Goal: Task Accomplishment & Management: Manage account settings

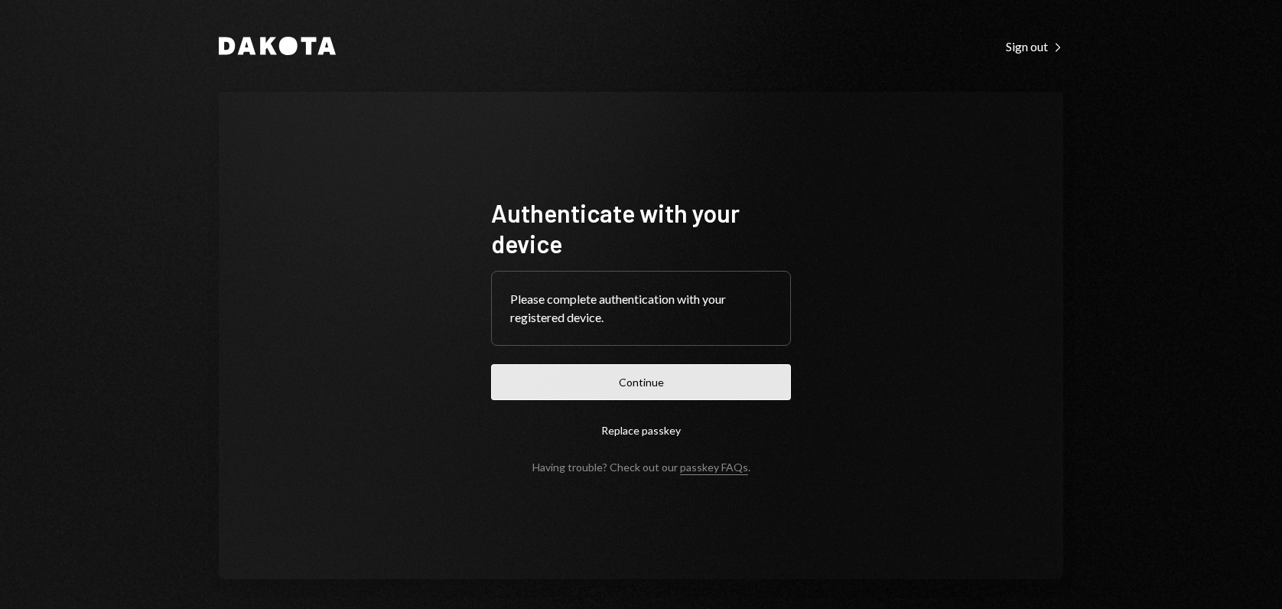
click at [654, 389] on button "Continue" at bounding box center [641, 382] width 300 height 36
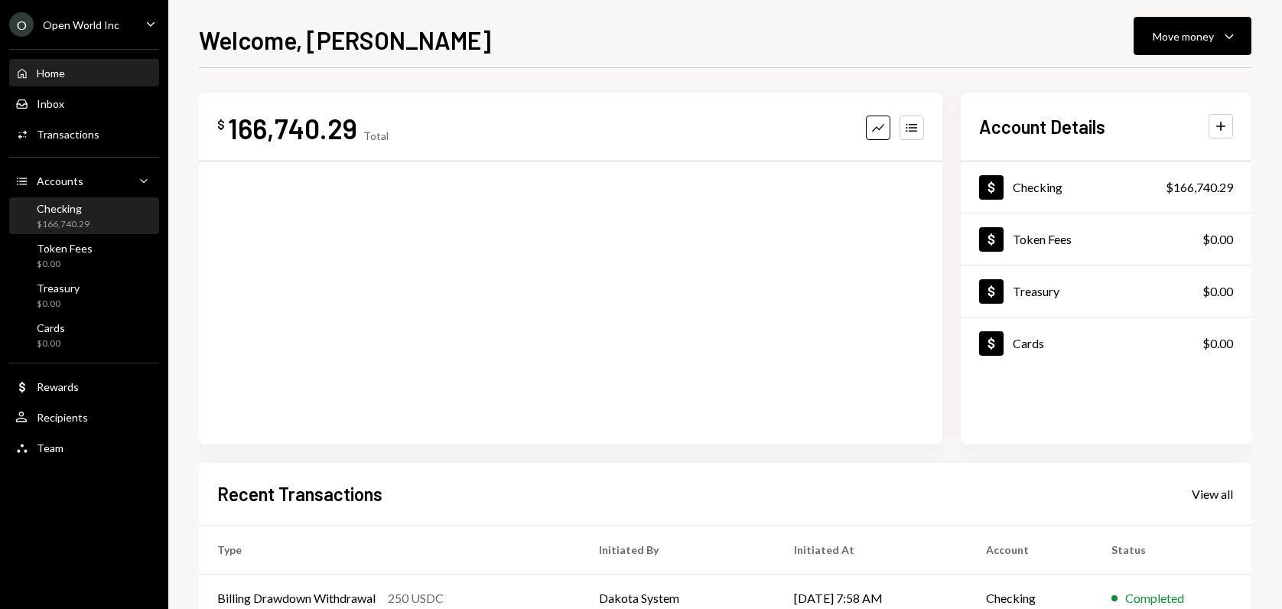
click at [94, 224] on div "Checking $166,740.29" at bounding box center [84, 216] width 138 height 29
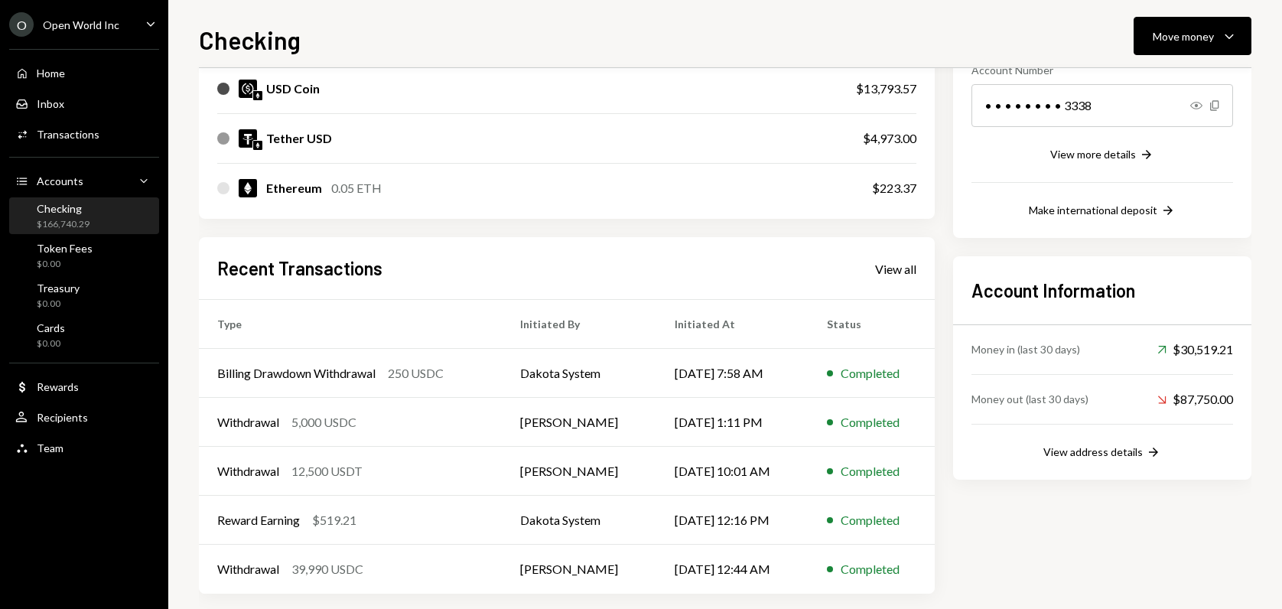
scroll to position [264, 0]
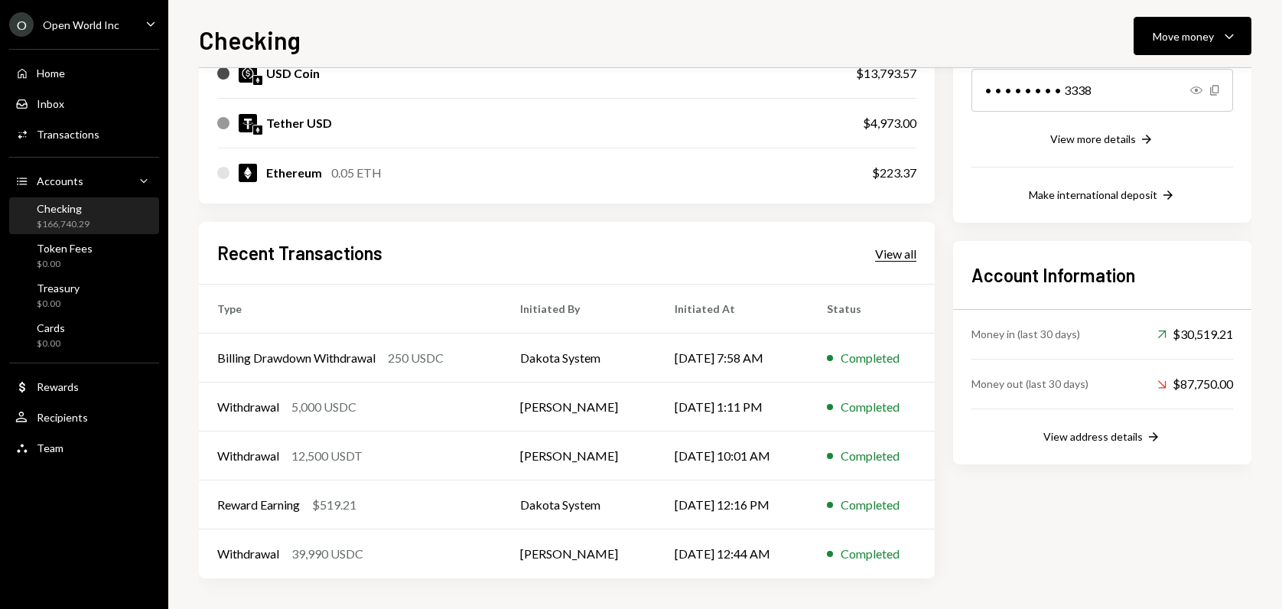
click at [902, 249] on div "View all" at bounding box center [895, 253] width 41 height 15
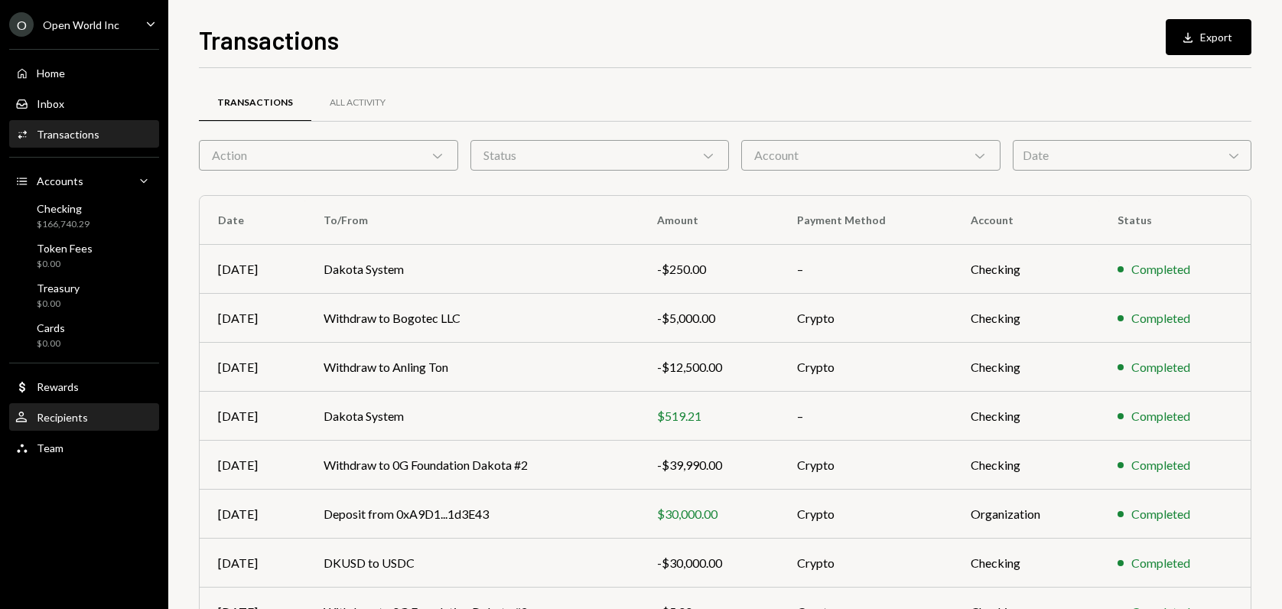
click at [86, 422] on div "User Recipients" at bounding box center [84, 418] width 138 height 14
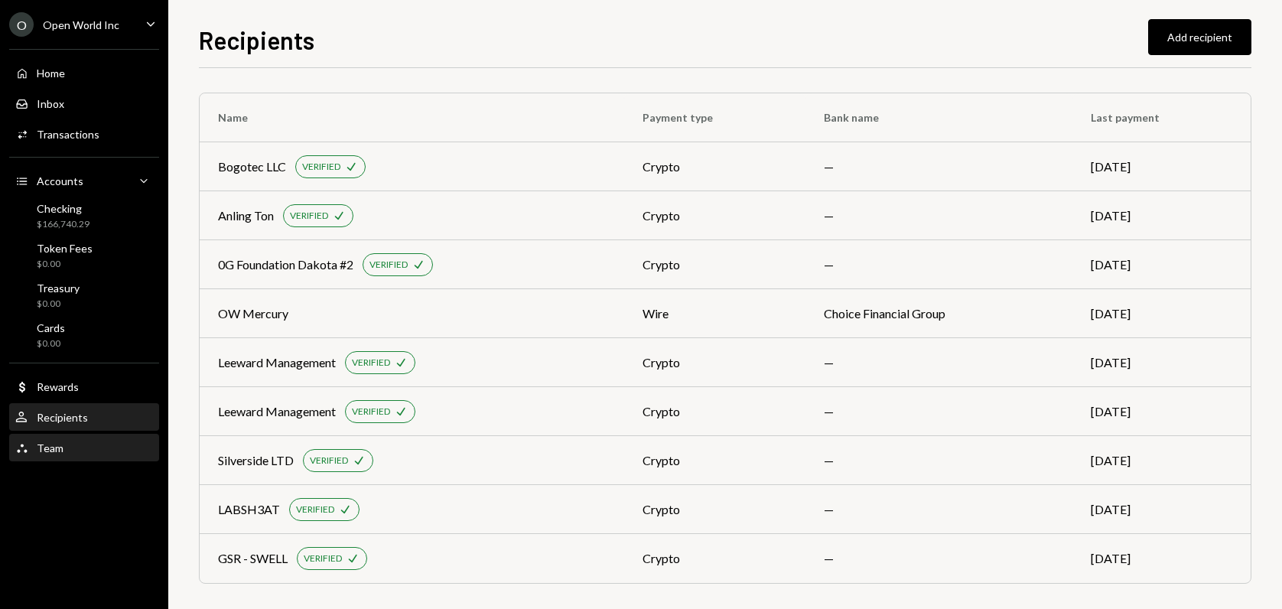
click at [93, 457] on div "Team Team" at bounding box center [84, 448] width 138 height 26
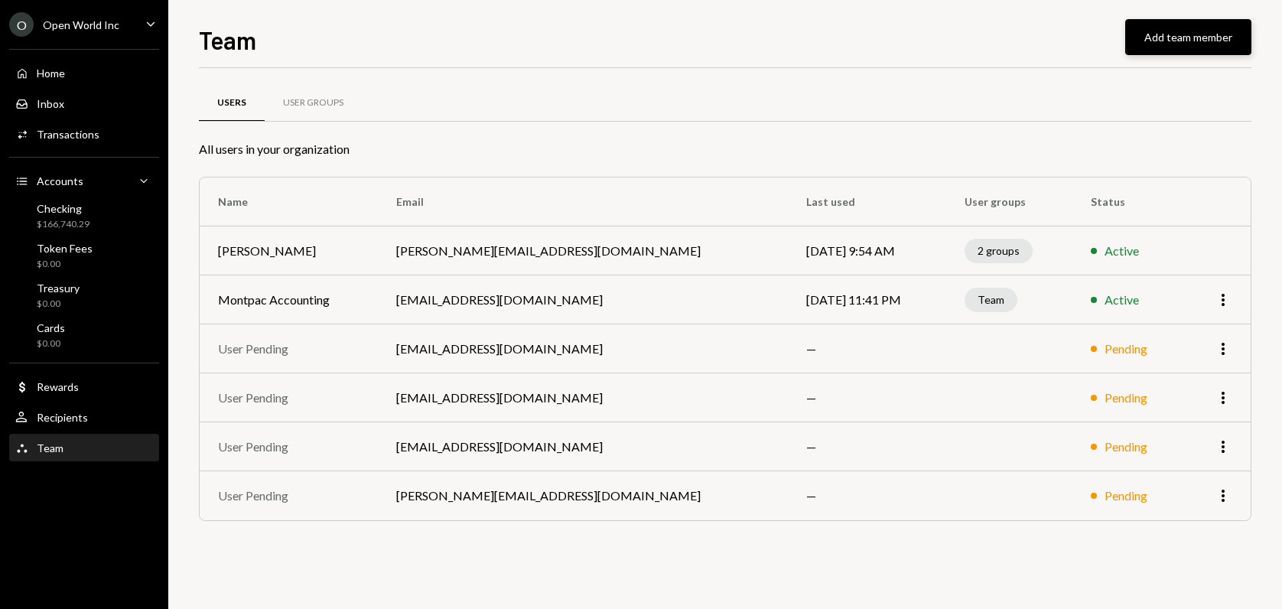
click at [1229, 41] on button "Add team member" at bounding box center [1188, 37] width 126 height 36
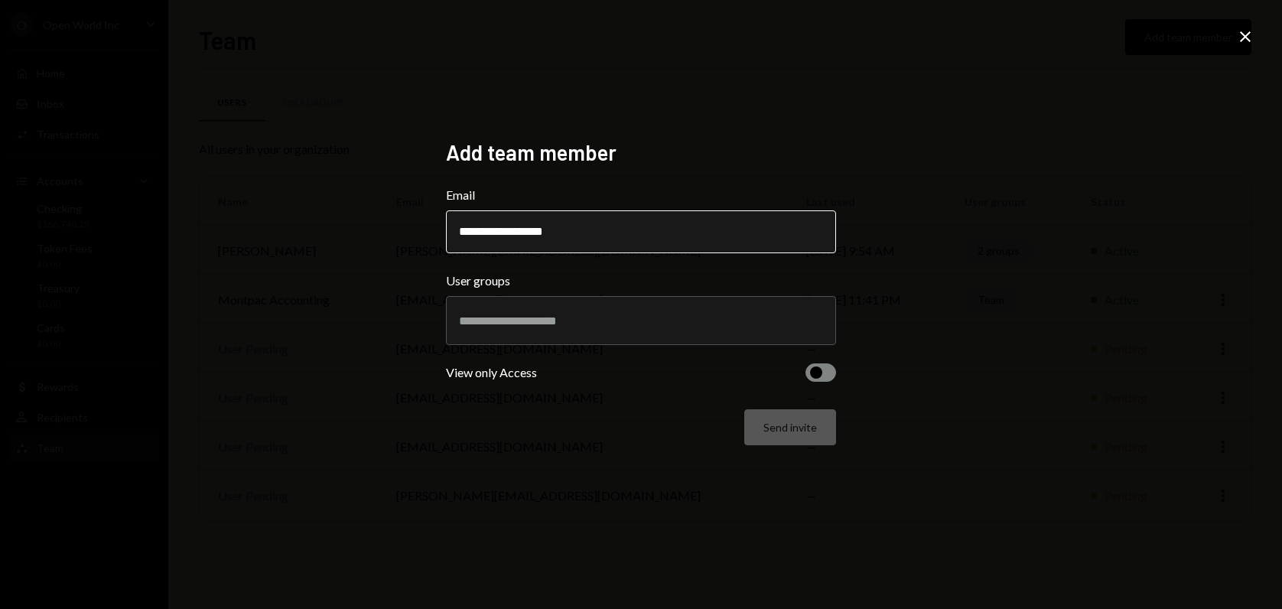
type input "**********"
click at [627, 322] on input "text" at bounding box center [641, 321] width 364 height 14
click at [971, 285] on div "**********" at bounding box center [641, 304] width 1282 height 609
click at [553, 328] on div at bounding box center [641, 320] width 364 height 38
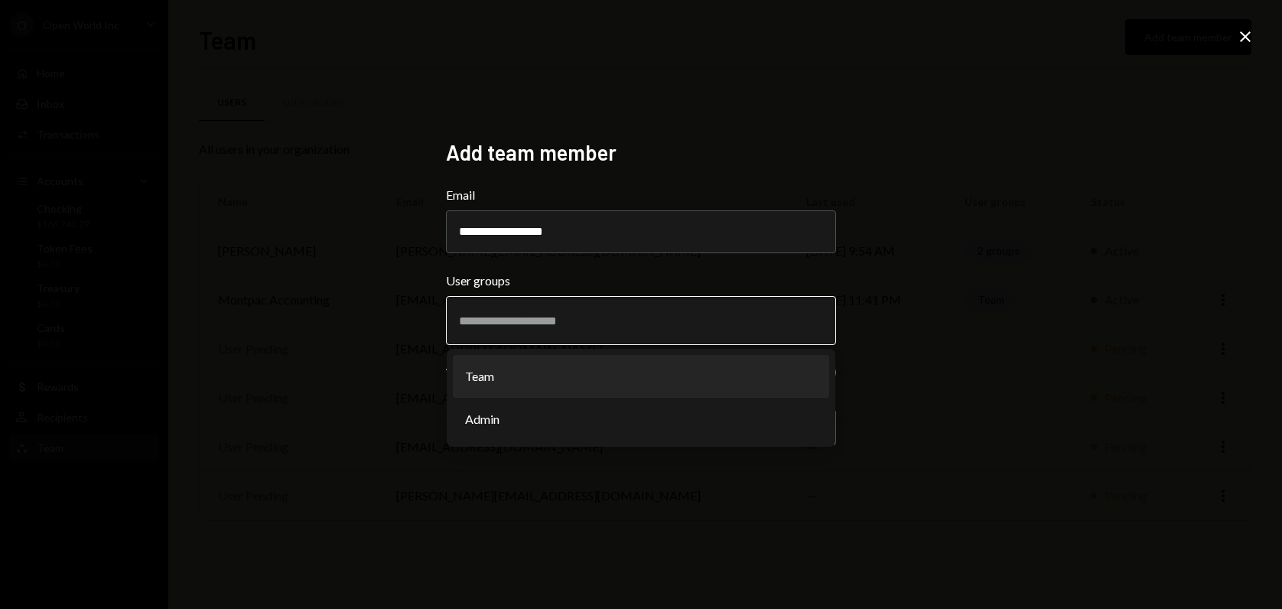
click at [710, 378] on li "Team" at bounding box center [641, 376] width 376 height 43
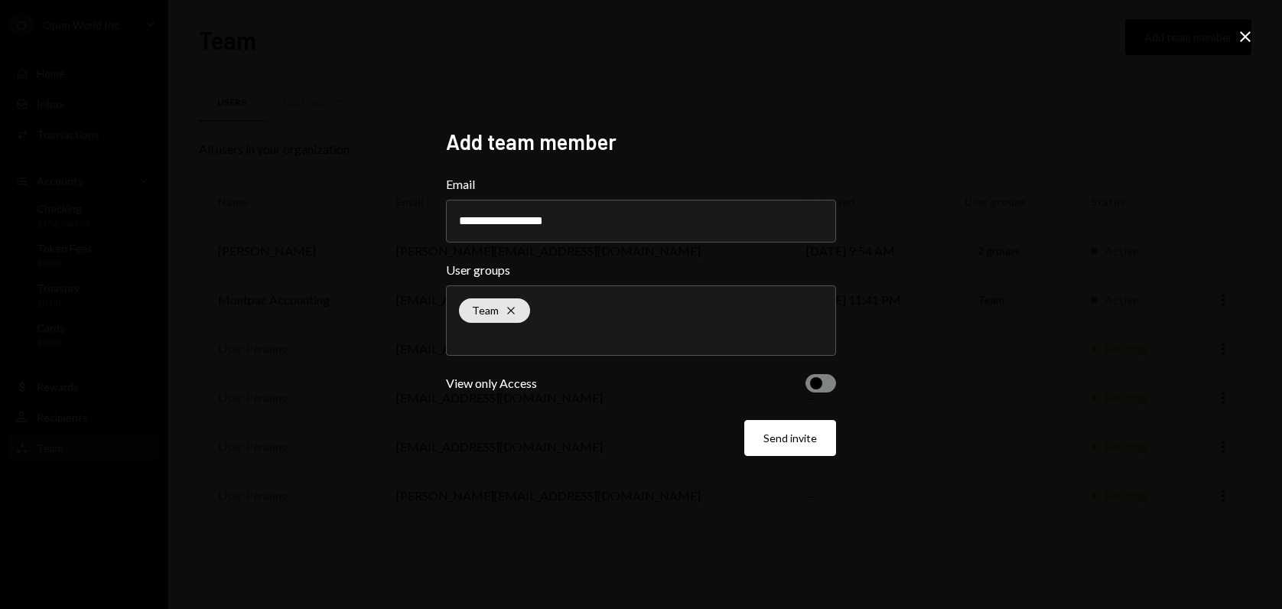
click at [813, 382] on span "button" at bounding box center [816, 383] width 12 height 12
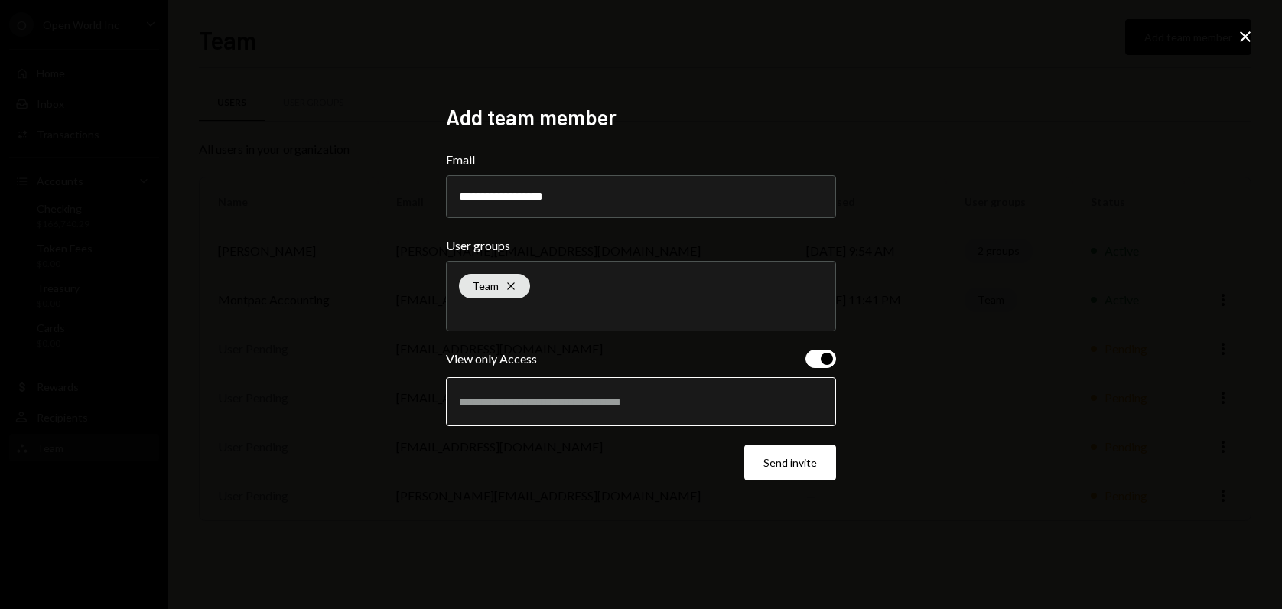
click at [561, 400] on input "text" at bounding box center [641, 402] width 364 height 14
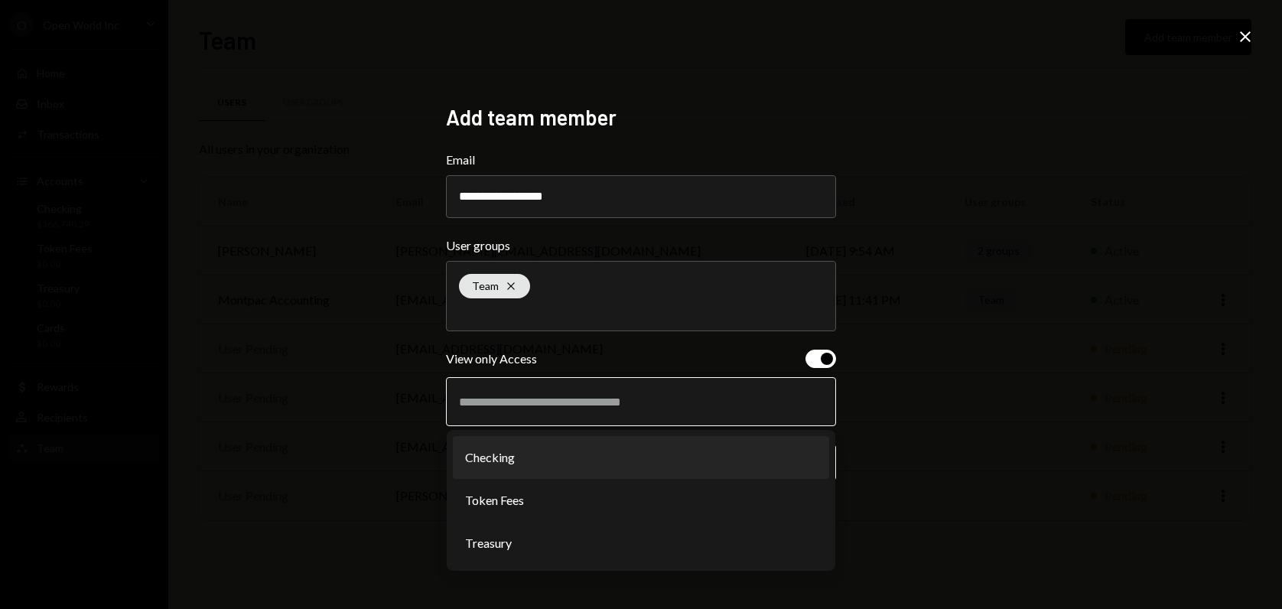
drag, startPoint x: 558, startPoint y: 464, endPoint x: 541, endPoint y: 439, distance: 30.8
click at [558, 464] on li "Checking" at bounding box center [641, 457] width 376 height 43
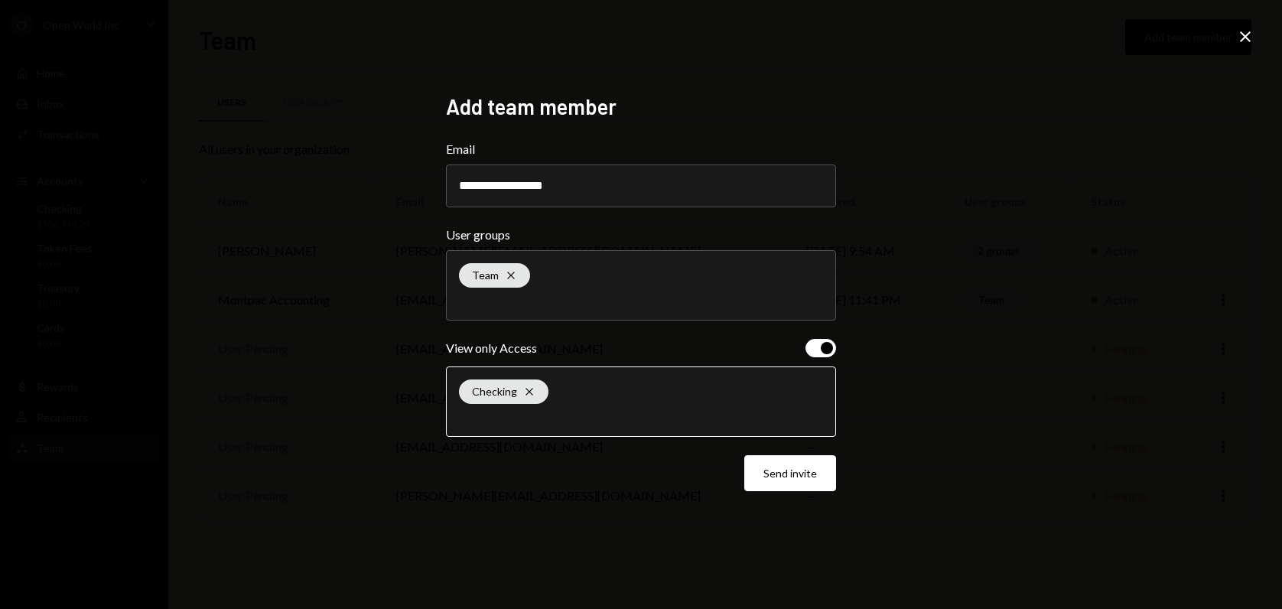
click at [536, 414] on input "text" at bounding box center [641, 417] width 364 height 14
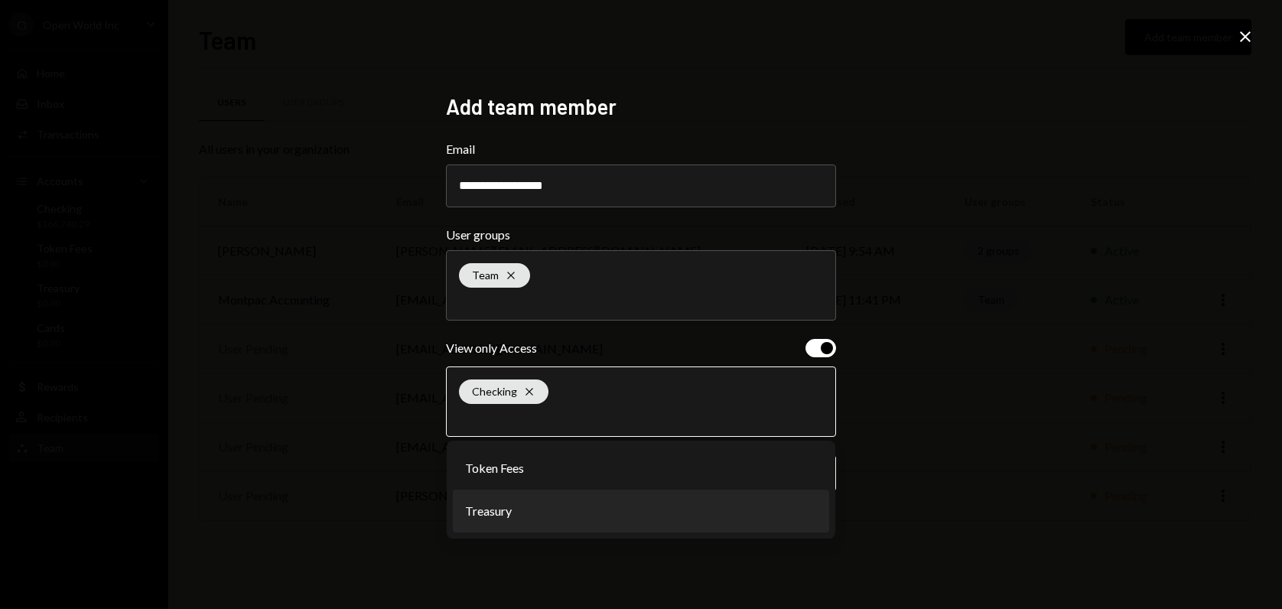
drag, startPoint x: 513, startPoint y: 496, endPoint x: 521, endPoint y: 479, distance: 19.2
click at [514, 489] on ul "Token Fees Treasury" at bounding box center [641, 490] width 389 height 98
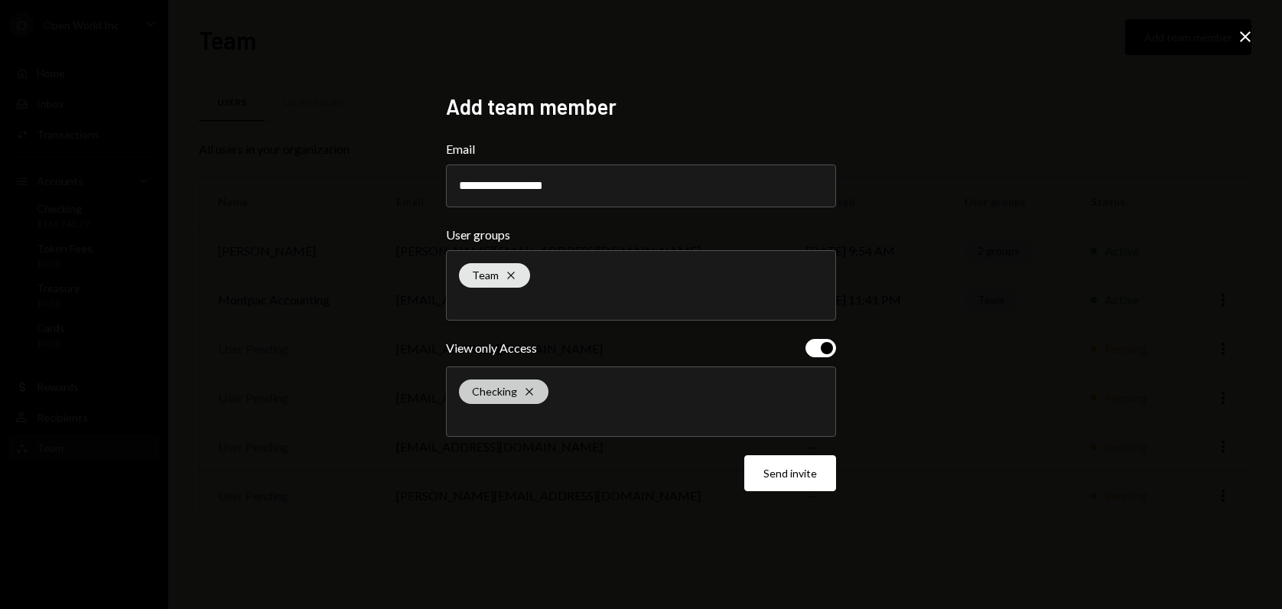
click at [525, 402] on div "Cross" at bounding box center [529, 393] width 12 height 16
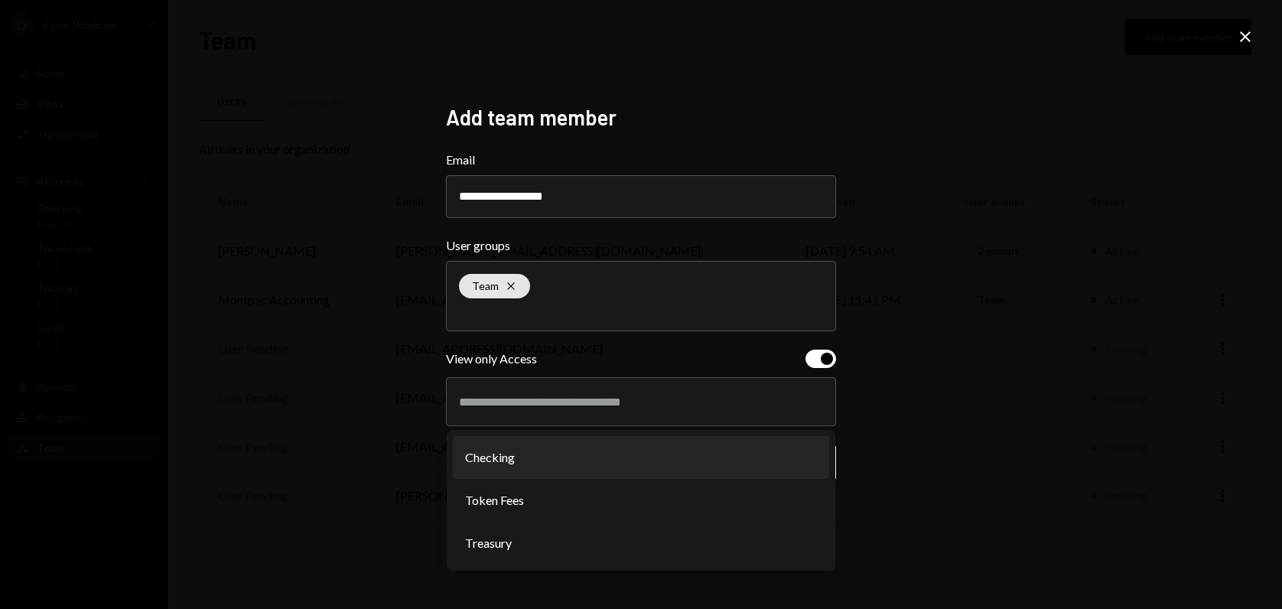
click at [503, 417] on div at bounding box center [641, 401] width 364 height 38
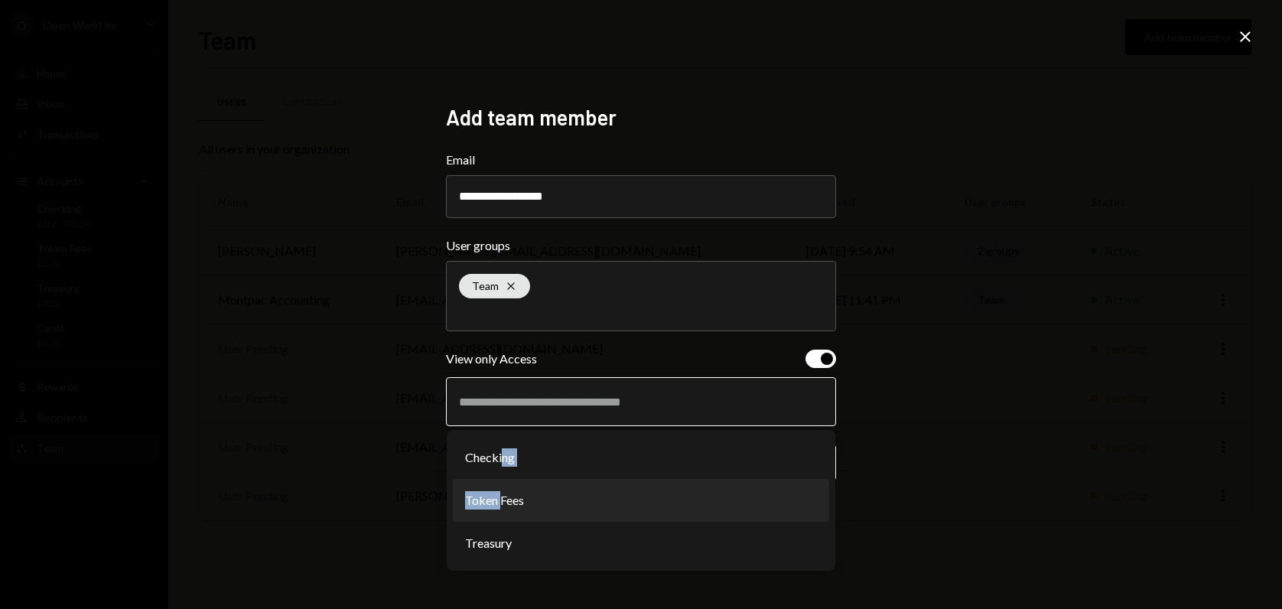
click at [501, 472] on ul "Checking Token Fees Treasury" at bounding box center [641, 500] width 389 height 141
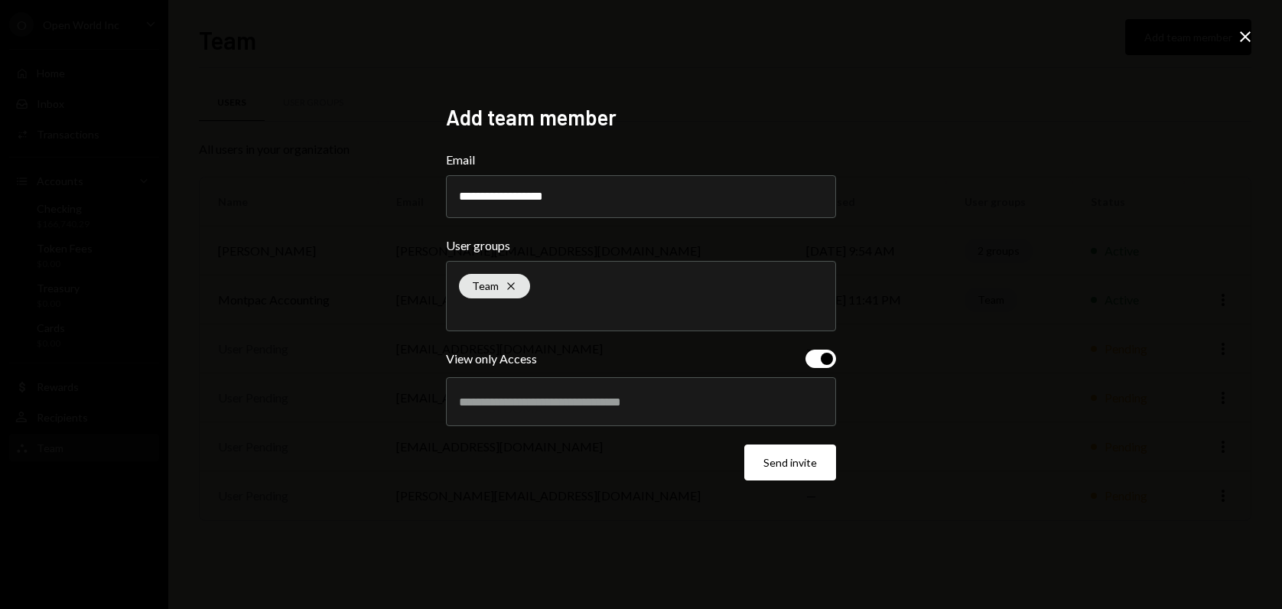
click at [513, 410] on div at bounding box center [641, 401] width 364 height 38
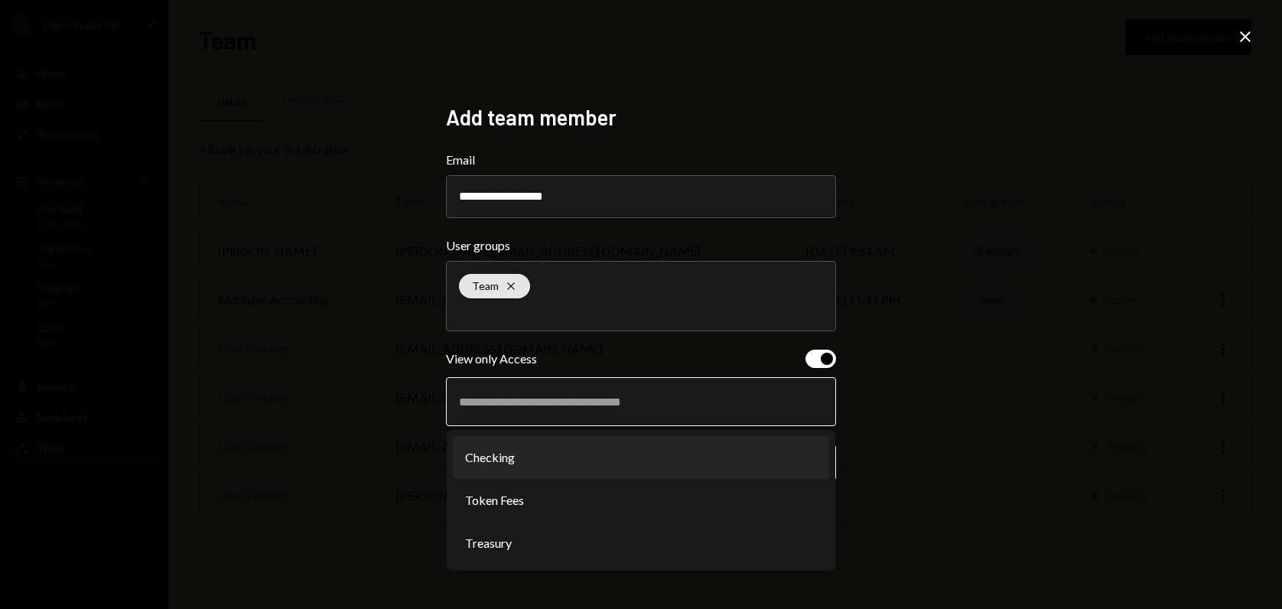
drag, startPoint x: 497, startPoint y: 469, endPoint x: 502, endPoint y: 409, distance: 59.8
click at [497, 467] on li "Checking" at bounding box center [641, 457] width 376 height 43
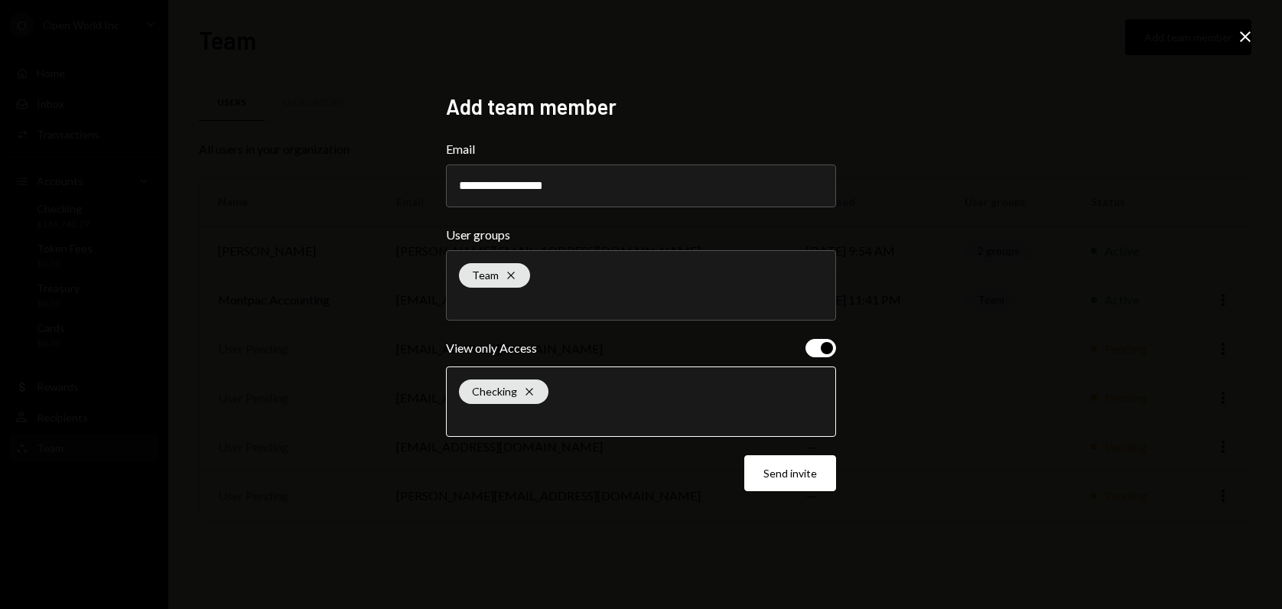
click at [511, 411] on input "text" at bounding box center [641, 417] width 364 height 14
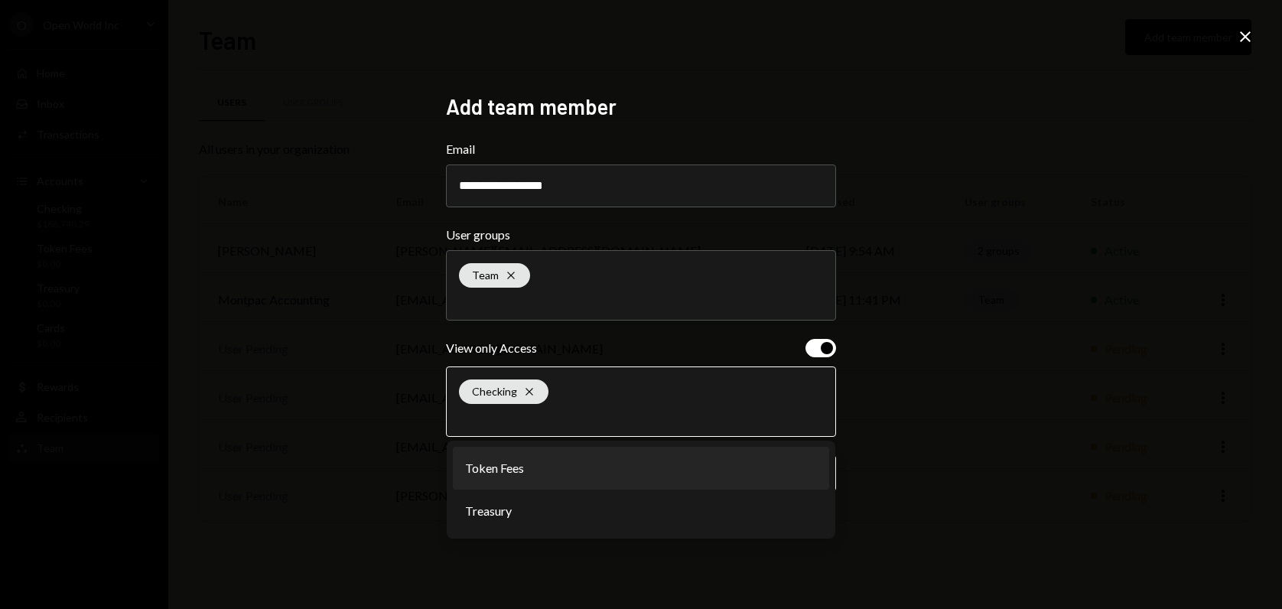
click at [519, 486] on li "Token Fees" at bounding box center [641, 468] width 376 height 43
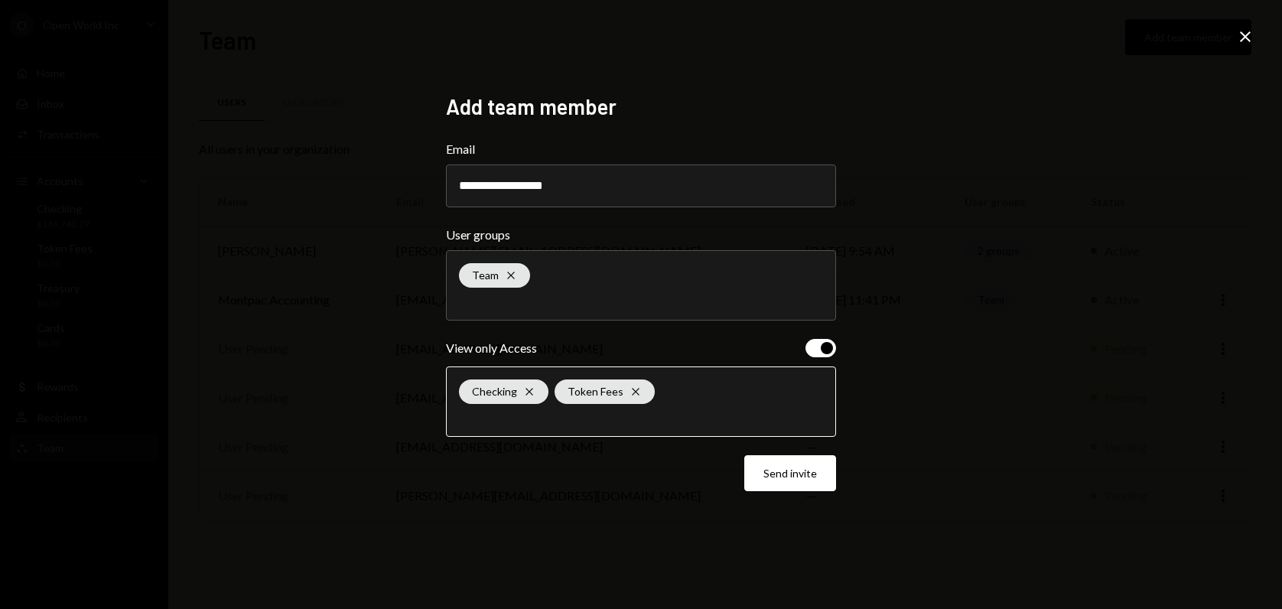
click at [564, 420] on input "text" at bounding box center [641, 417] width 364 height 14
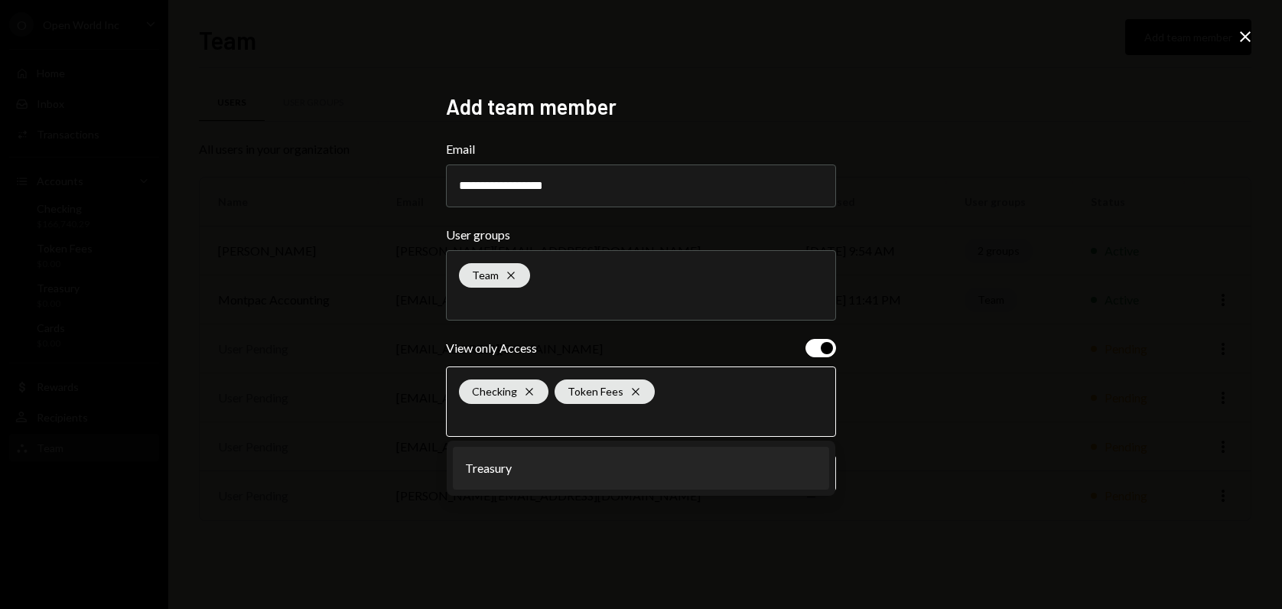
click at [520, 468] on li "Treasury" at bounding box center [641, 468] width 376 height 43
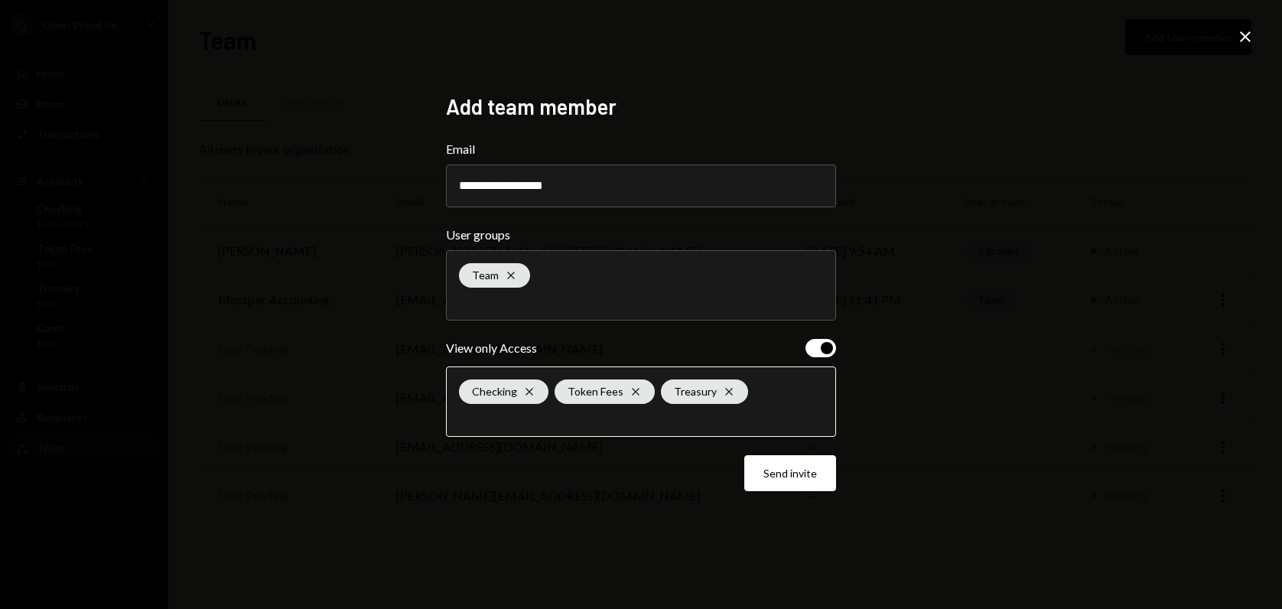
click at [778, 486] on button "Send invite" at bounding box center [790, 473] width 92 height 36
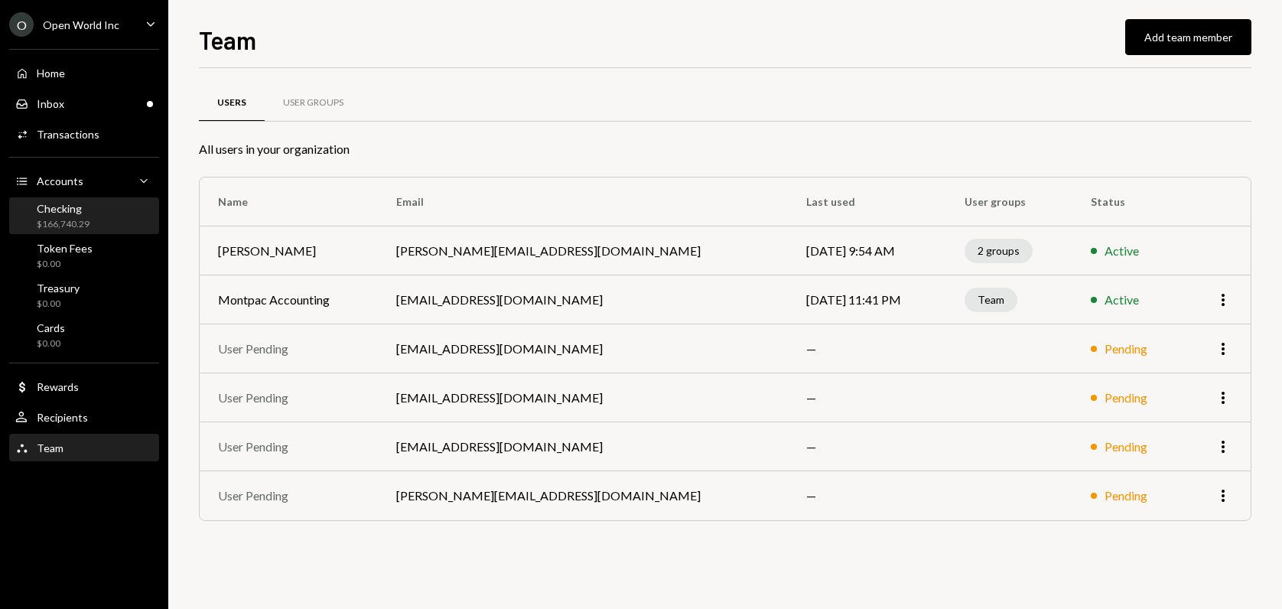
click at [82, 208] on div "Checking" at bounding box center [63, 208] width 53 height 13
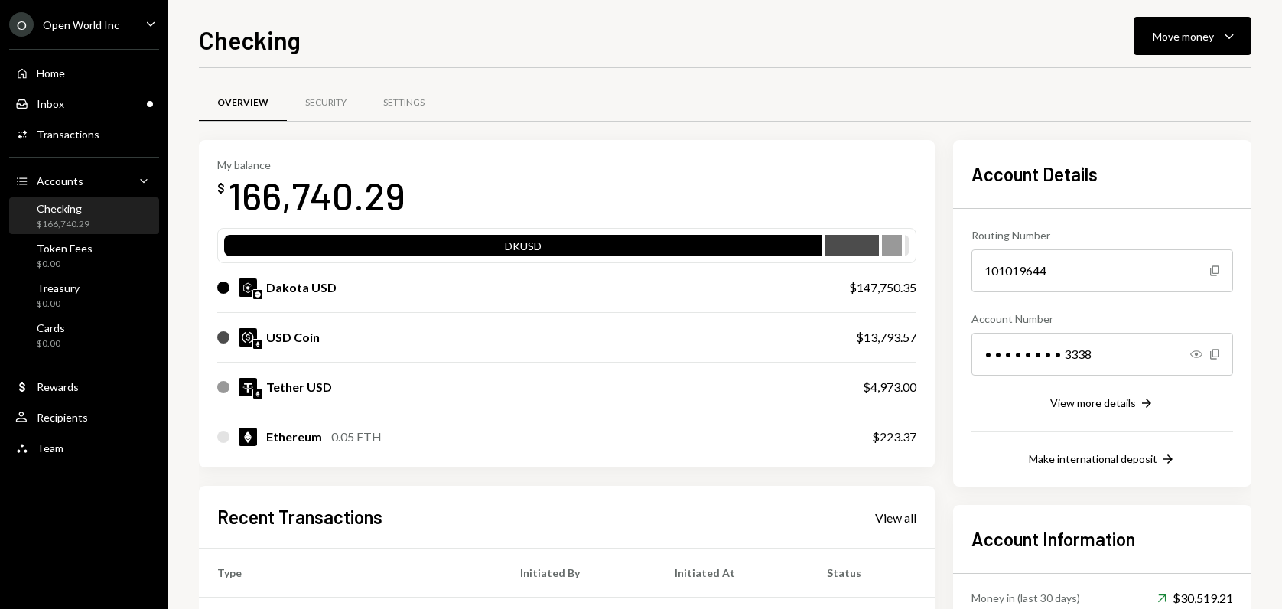
click at [593, 278] on div "Dakota USD" at bounding box center [517, 287] width 601 height 18
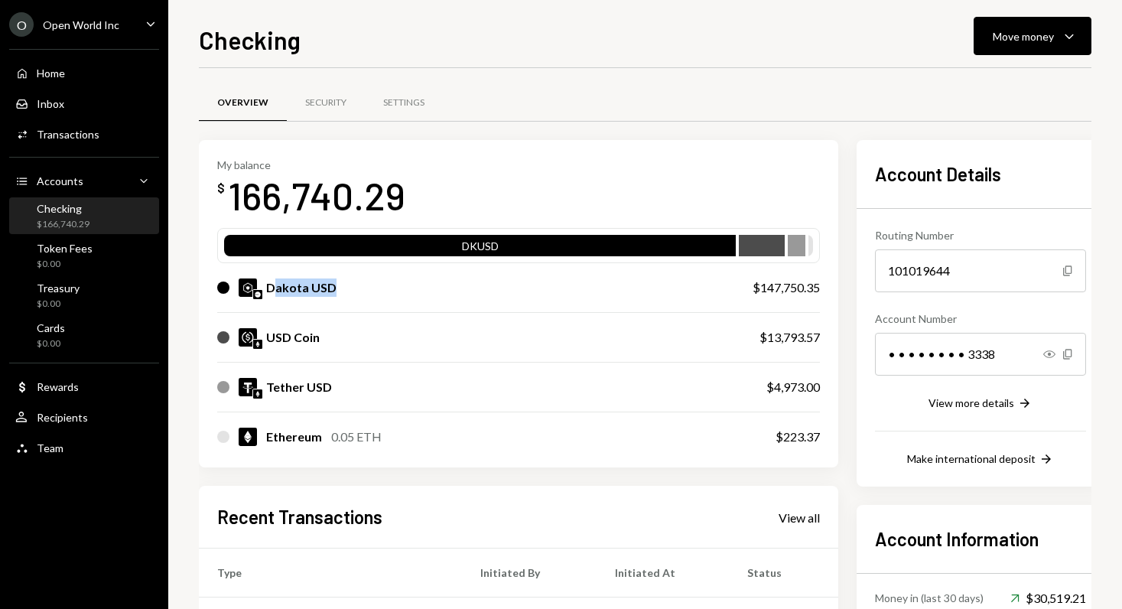
drag, startPoint x: 271, startPoint y: 288, endPoint x: 386, endPoint y: 298, distance: 115.1
click at [337, 292] on div "Dakota USD" at bounding box center [469, 287] width 505 height 18
click at [304, 291] on div "Dakota USD" at bounding box center [301, 287] width 70 height 18
click at [269, 290] on div "Dakota USD" at bounding box center [301, 287] width 70 height 18
drag, startPoint x: 262, startPoint y: 288, endPoint x: 350, endPoint y: 298, distance: 88.4
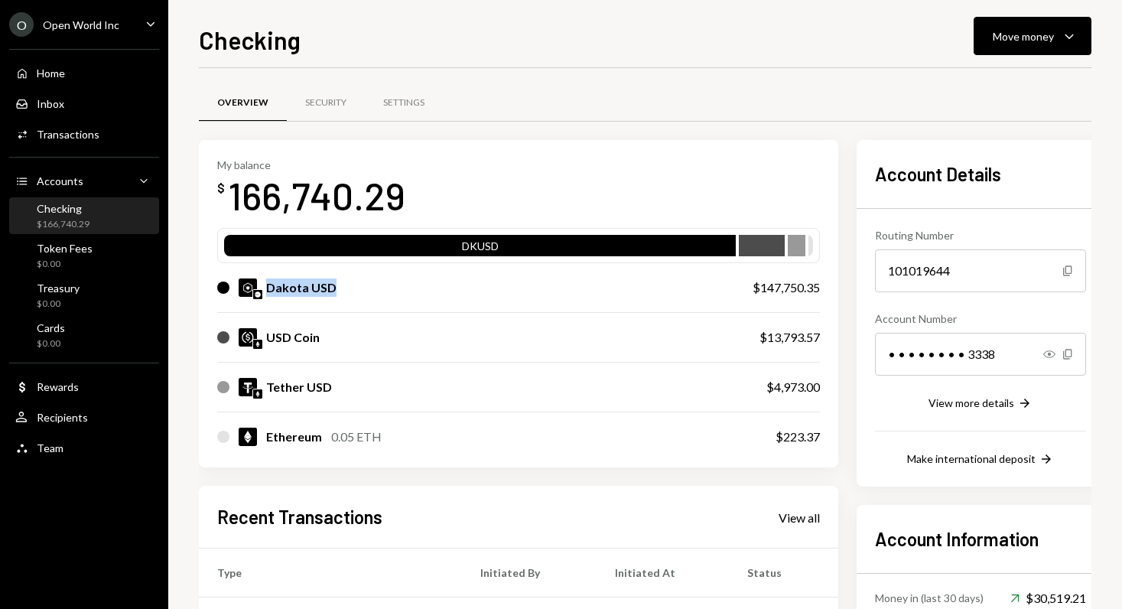
click at [349, 297] on div "Dakota USD" at bounding box center [469, 287] width 505 height 18
click at [402, 297] on div "Dakota USD" at bounding box center [469, 287] width 505 height 18
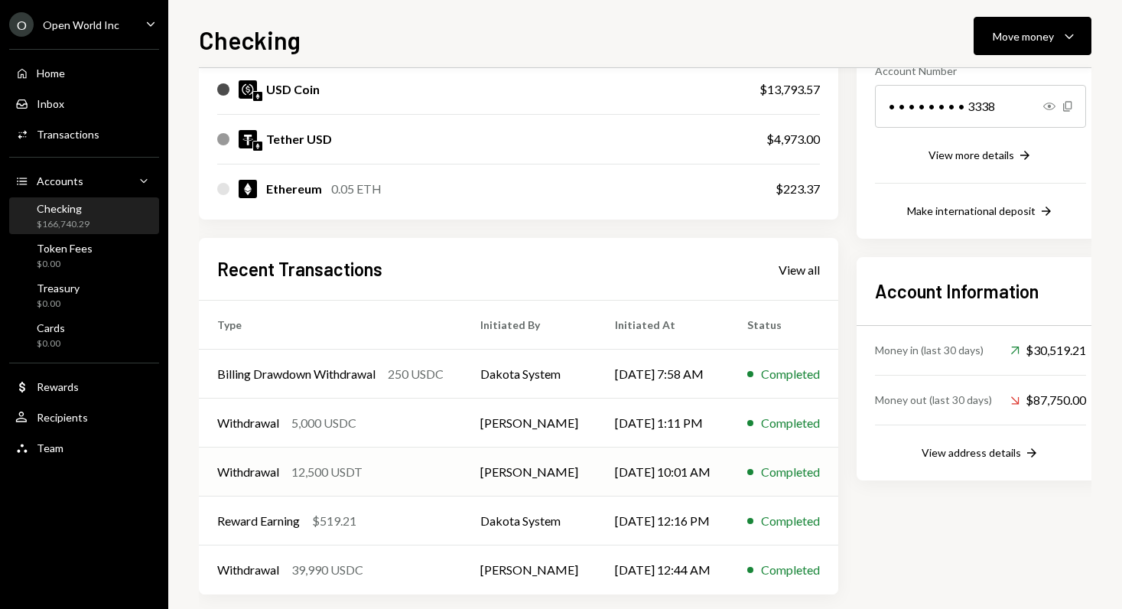
scroll to position [264, 0]
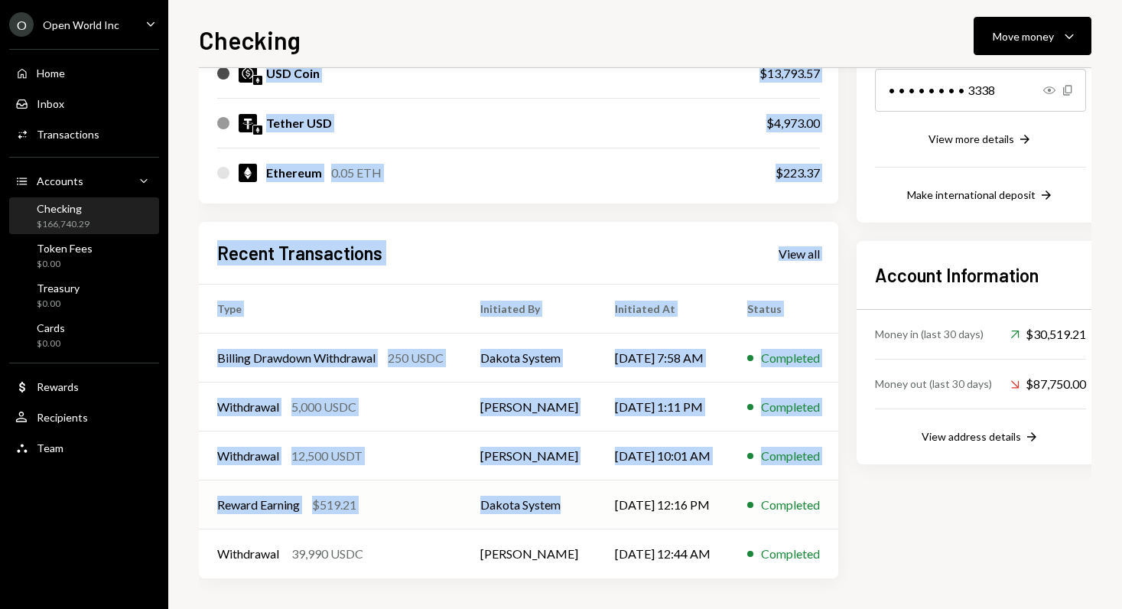
drag, startPoint x: 192, startPoint y: 511, endPoint x: 462, endPoint y: 522, distance: 270.2
click at [553, 509] on div "Checking Move money Caret Down Overview Security Settings My balance $ 166,740.…" at bounding box center [645, 304] width 954 height 609
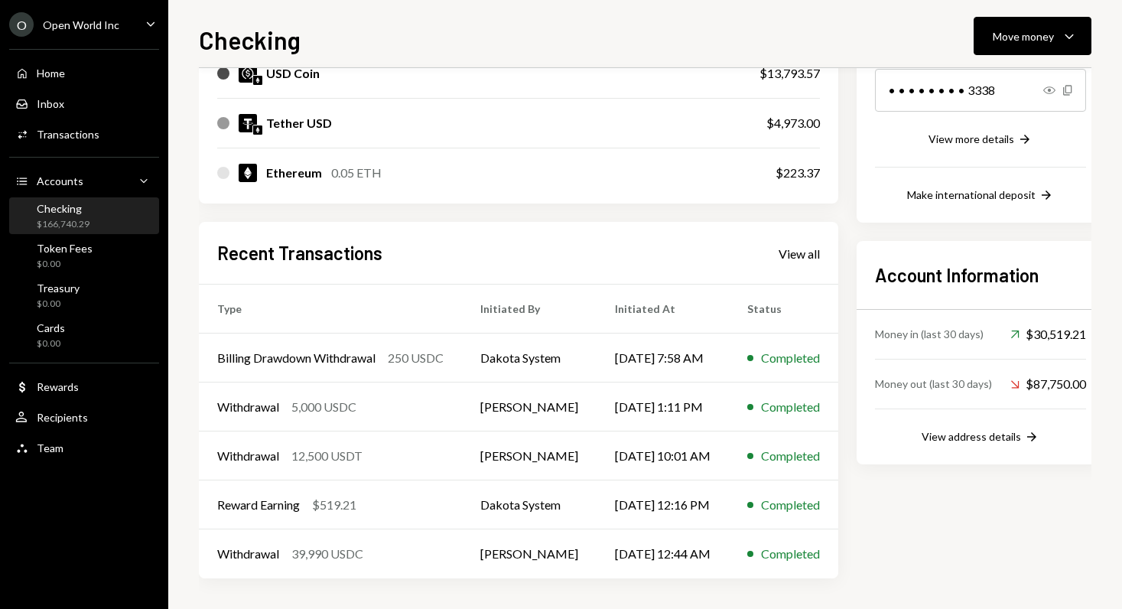
click at [182, 512] on div "Checking Move money Caret Down Overview Security Settings My balance $ 166,740.…" at bounding box center [645, 304] width 954 height 609
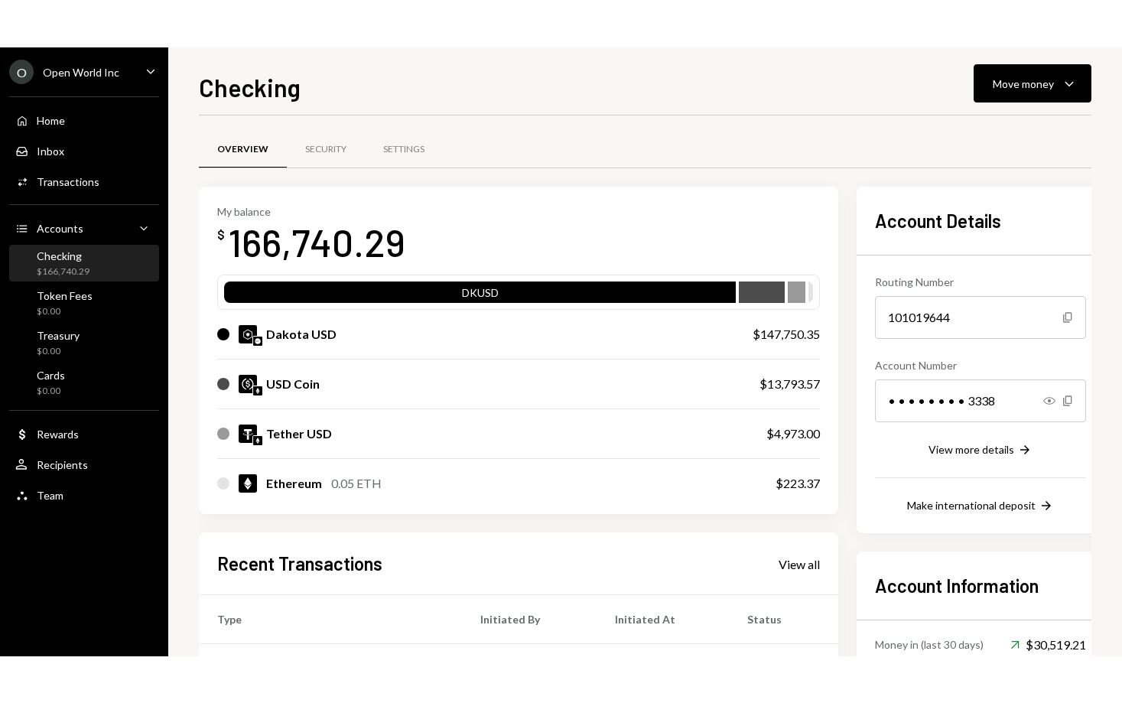
scroll to position [0, 0]
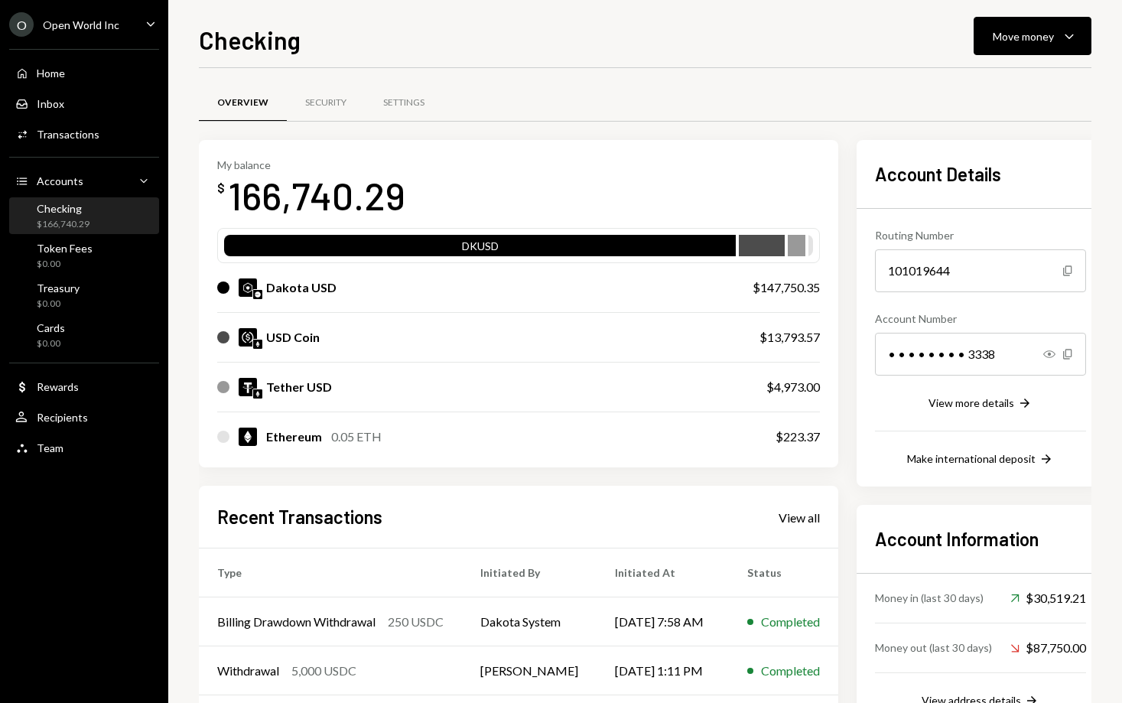
click at [467, 318] on div "USD Coin $13,793.57" at bounding box center [518, 337] width 603 height 49
drag, startPoint x: 270, startPoint y: 284, endPoint x: 358, endPoint y: 293, distance: 88.4
click at [363, 294] on div "Dakota USD" at bounding box center [469, 287] width 505 height 18
click at [343, 290] on div "Dakota USD" at bounding box center [469, 287] width 505 height 18
click at [260, 340] on img at bounding box center [257, 344] width 9 height 9
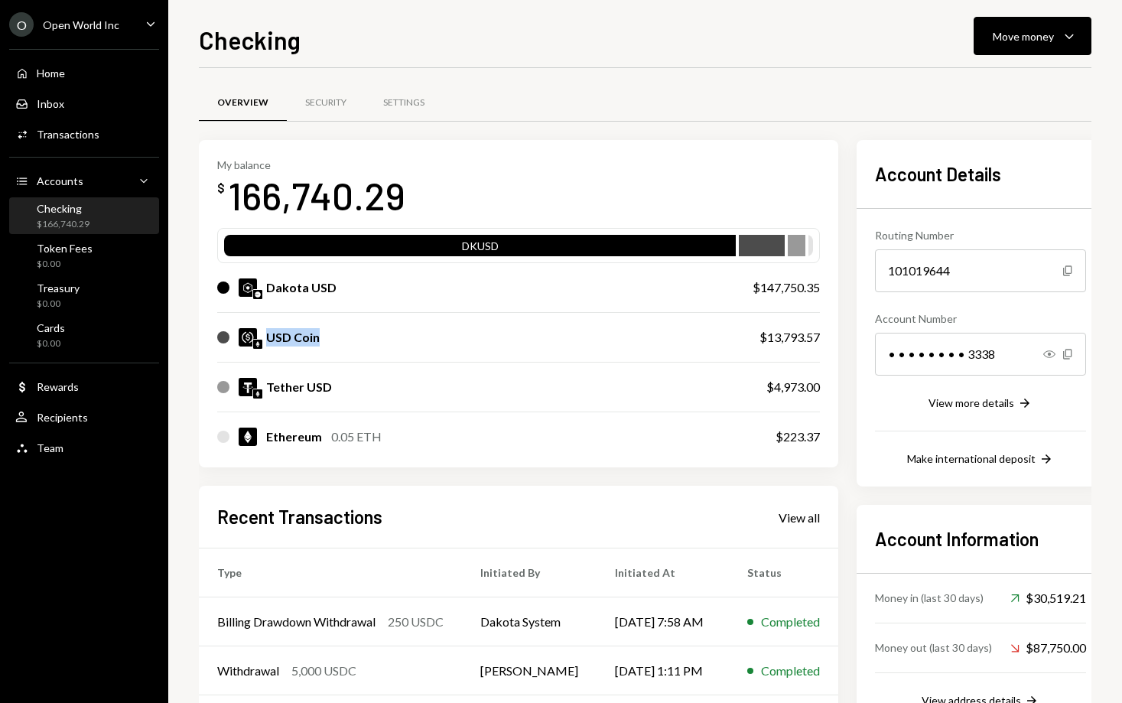
drag, startPoint x: 262, startPoint y: 337, endPoint x: 335, endPoint y: 333, distance: 72.7
click at [335, 333] on div "USD Coin" at bounding box center [473, 337] width 512 height 18
click at [299, 340] on div "USD Coin" at bounding box center [293, 337] width 54 height 18
drag, startPoint x: 265, startPoint y: 387, endPoint x: 365, endPoint y: 392, distance: 100.3
click at [366, 392] on div "Tether USD" at bounding box center [476, 387] width 519 height 18
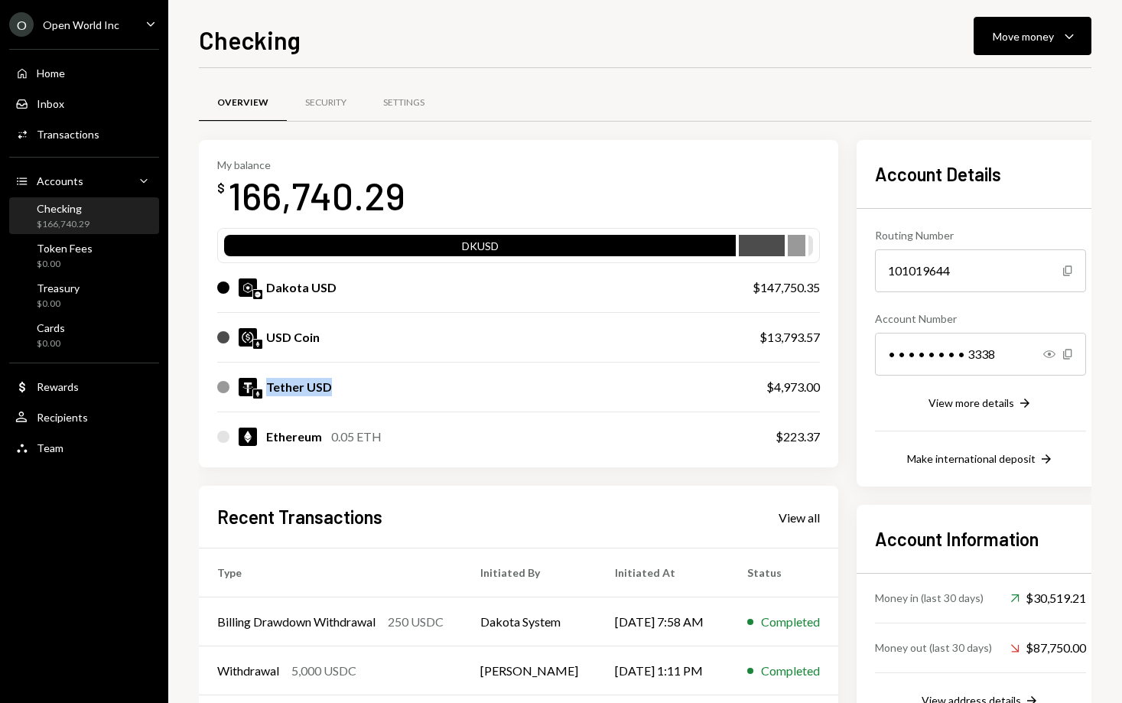
drag, startPoint x: 341, startPoint y: 383, endPoint x: 356, endPoint y: 367, distance: 21.7
click at [341, 382] on div "Tether USD" at bounding box center [476, 387] width 519 height 18
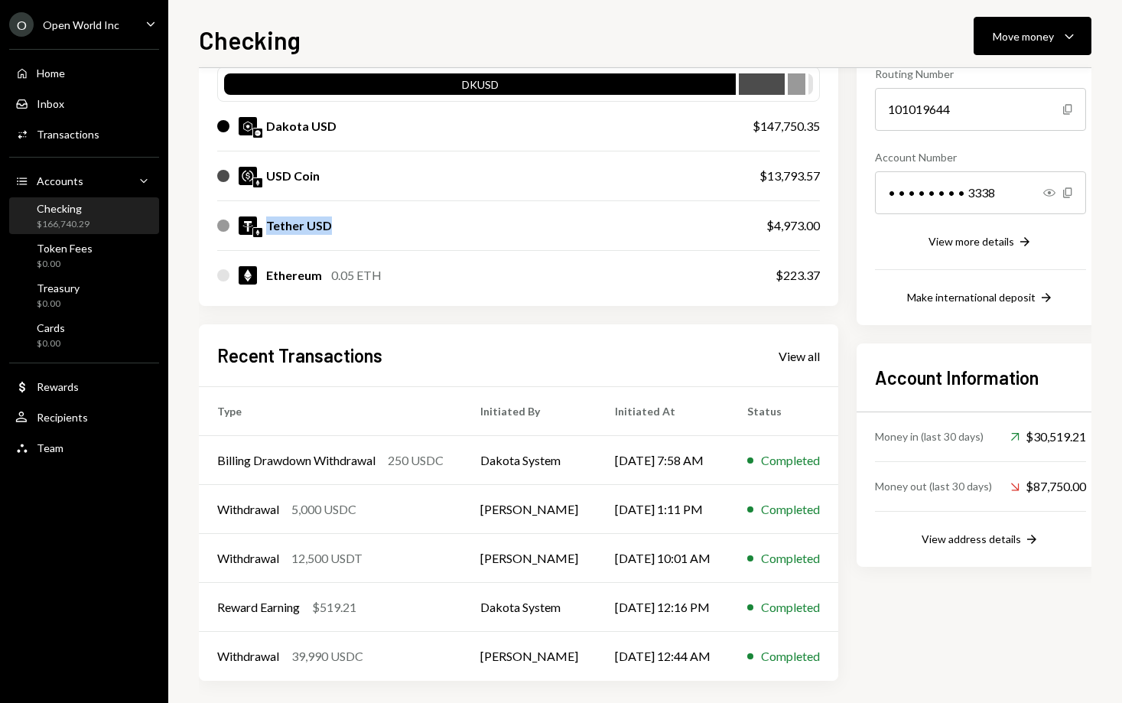
scroll to position [170, 0]
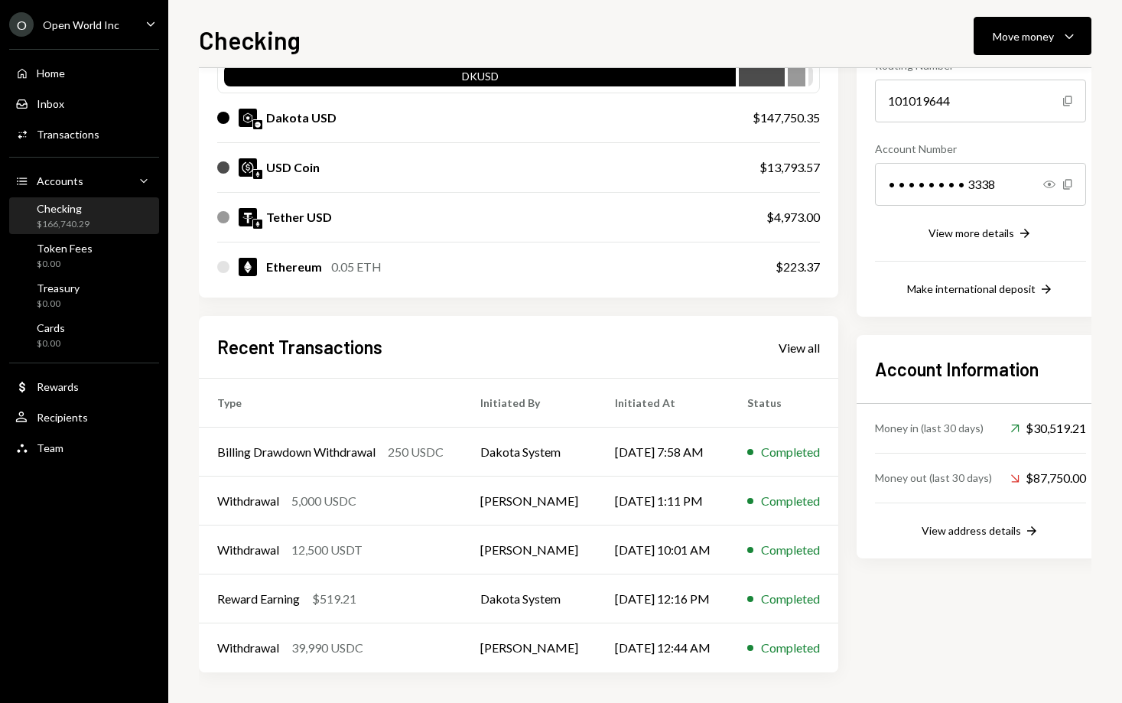
click at [538, 318] on div "Recent Transactions View all Type Initiated By Initiated At Status Billing Draw…" at bounding box center [518, 494] width 639 height 356
click at [808, 343] on div "View all" at bounding box center [799, 347] width 41 height 15
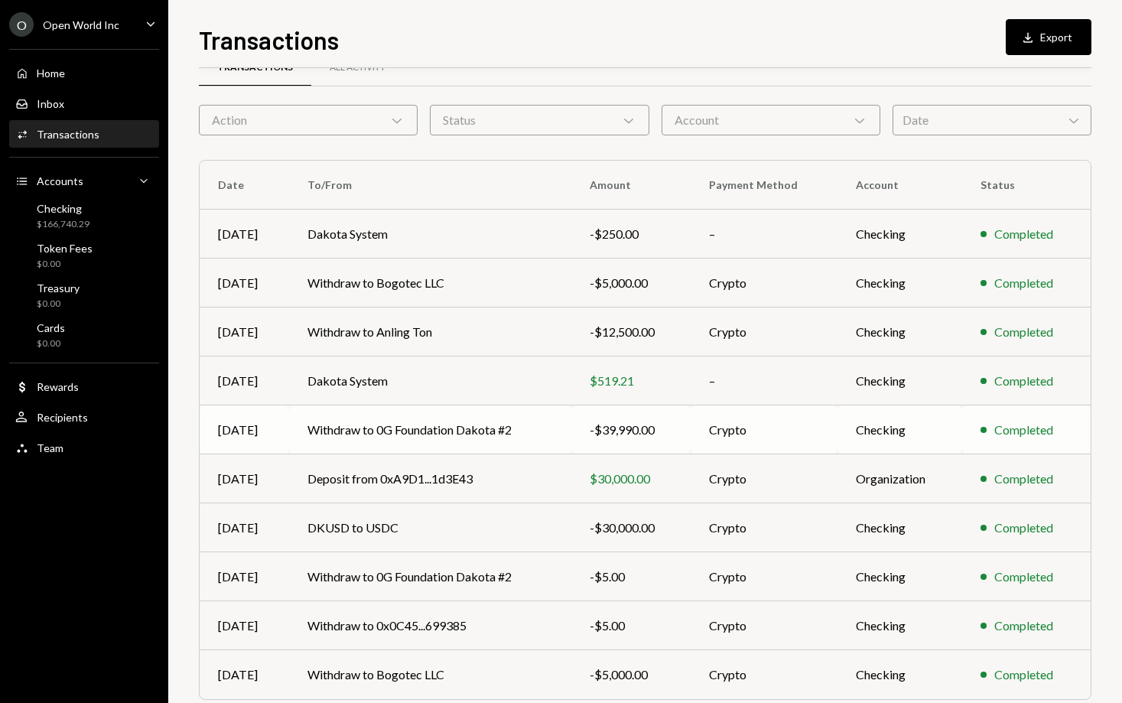
scroll to position [76, 0]
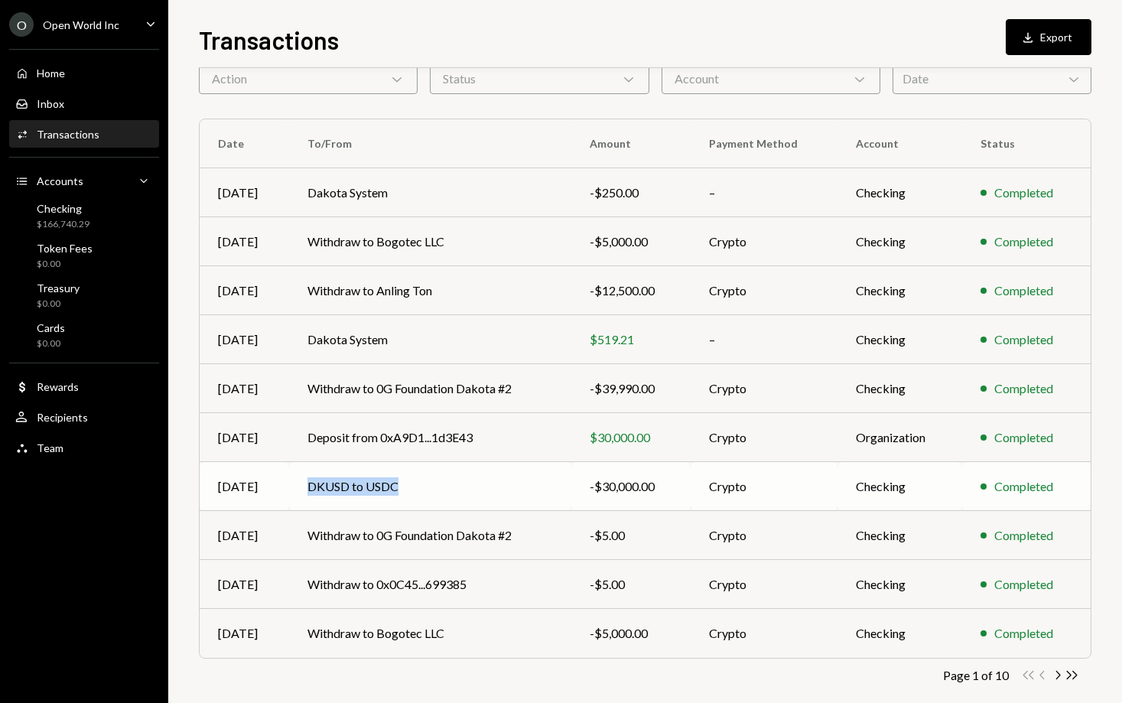
drag, startPoint x: 301, startPoint y: 489, endPoint x: 405, endPoint y: 489, distance: 103.2
click at [405, 489] on td "DKUSD to USDC" at bounding box center [430, 486] width 282 height 49
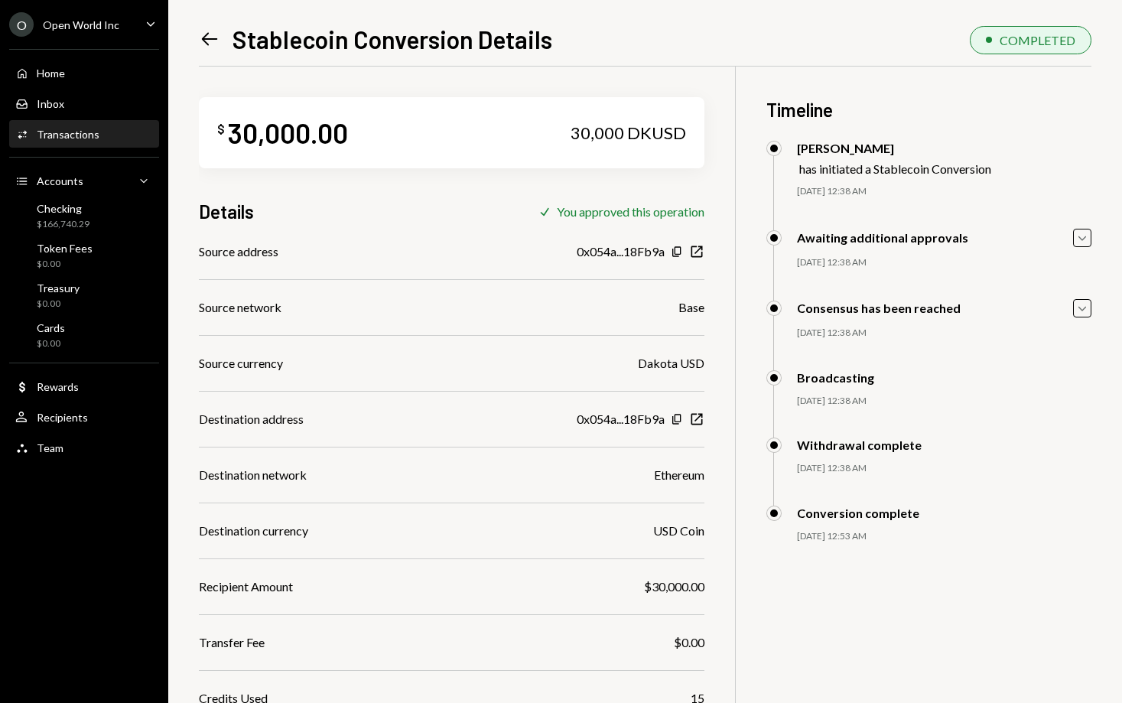
click at [210, 42] on icon "Left Arrow" at bounding box center [209, 38] width 21 height 21
